Goal: Find specific page/section: Find specific page/section

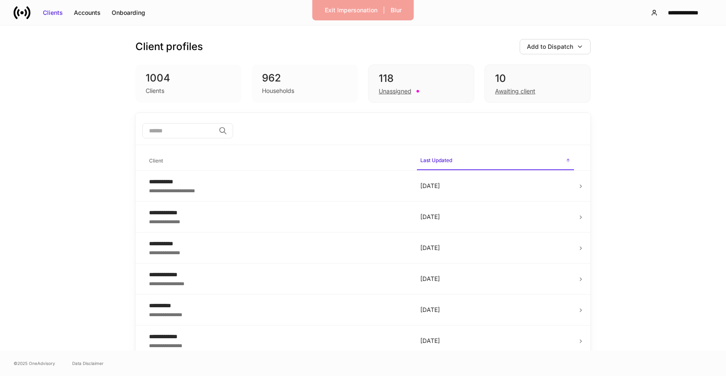
click at [291, 87] on div "Households" at bounding box center [278, 91] width 32 height 8
click at [437, 87] on div "Unassigned" at bounding box center [421, 90] width 85 height 10
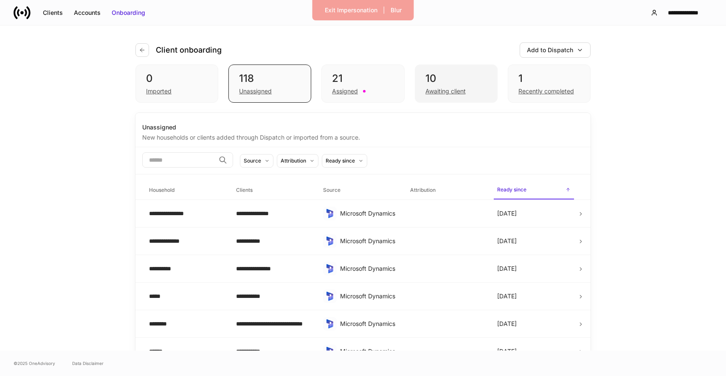
click at [497, 82] on div "0 Imported 118 Unassigned 21 Assigned 10 Awaiting client 1 Recently completed" at bounding box center [362, 84] width 455 height 38
click at [506, 82] on div "0 Imported 118 Unassigned 21 Assigned 10 Awaiting client 1 Recently completed" at bounding box center [362, 84] width 455 height 38
click at [365, 7] on div "Exit Impersonation" at bounding box center [351, 10] width 53 height 8
